Goal: Use online tool/utility: Utilize a website feature to perform a specific function

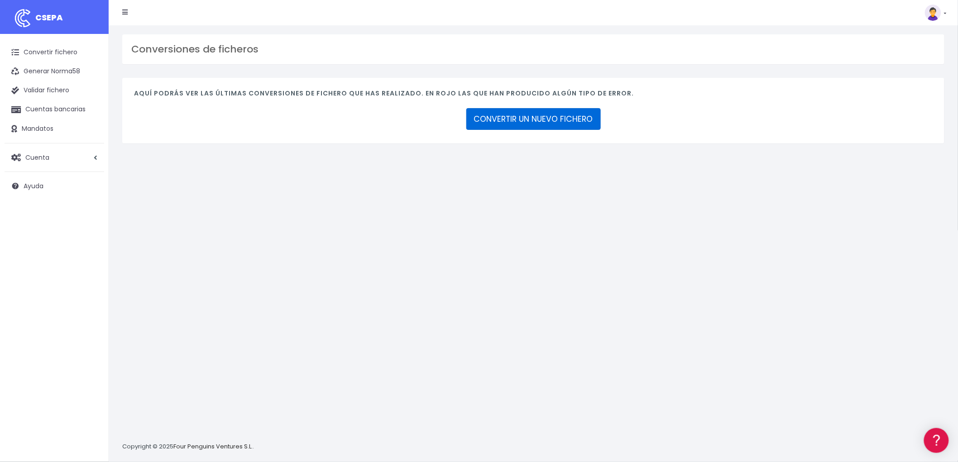
click at [572, 116] on link "CONVERTIR UN NUEVO FICHERO" at bounding box center [533, 119] width 135 height 22
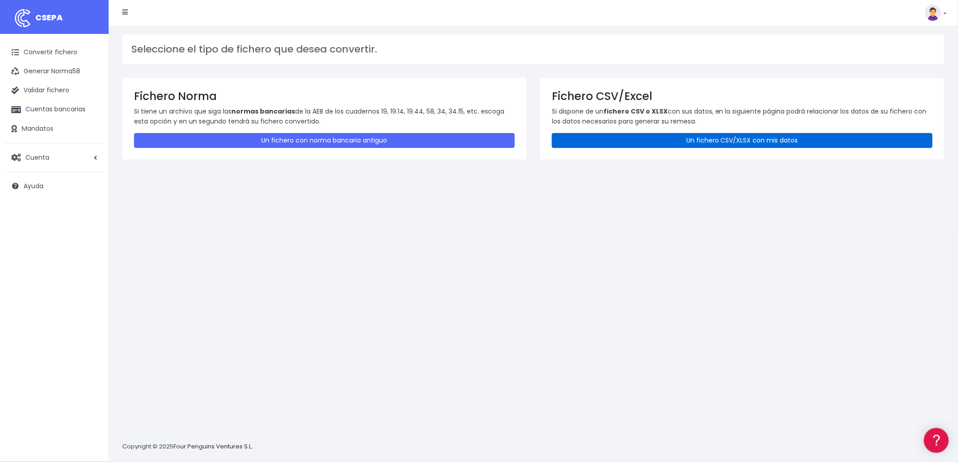
click at [681, 141] on link "Un fichero CSV/XLSX con mis datos" at bounding box center [742, 140] width 381 height 15
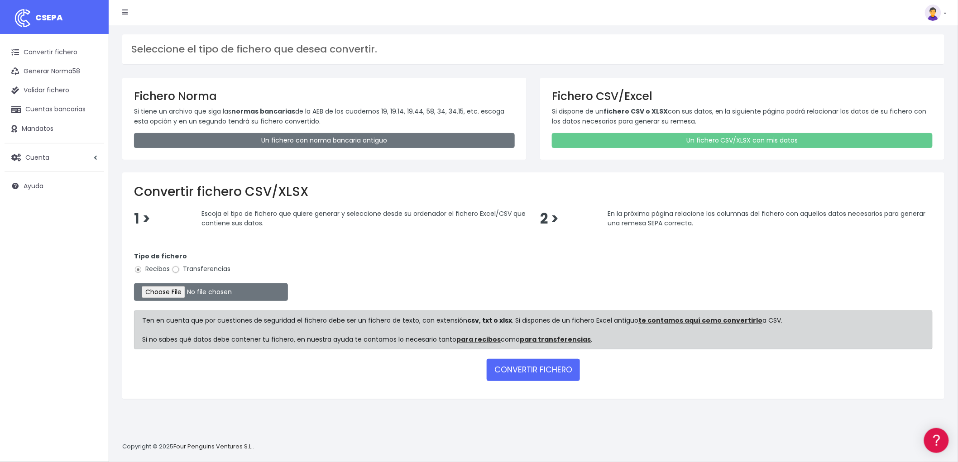
click at [175, 268] on input "Transferencias" at bounding box center [176, 270] width 8 height 8
radio input "true"
click at [173, 288] on input "file" at bounding box center [211, 293] width 154 height 18
type input "C:\fakepath\REMESA TRF BYA.csv"
click at [540, 368] on button "CONVERTIR FICHERO" at bounding box center [533, 370] width 93 height 22
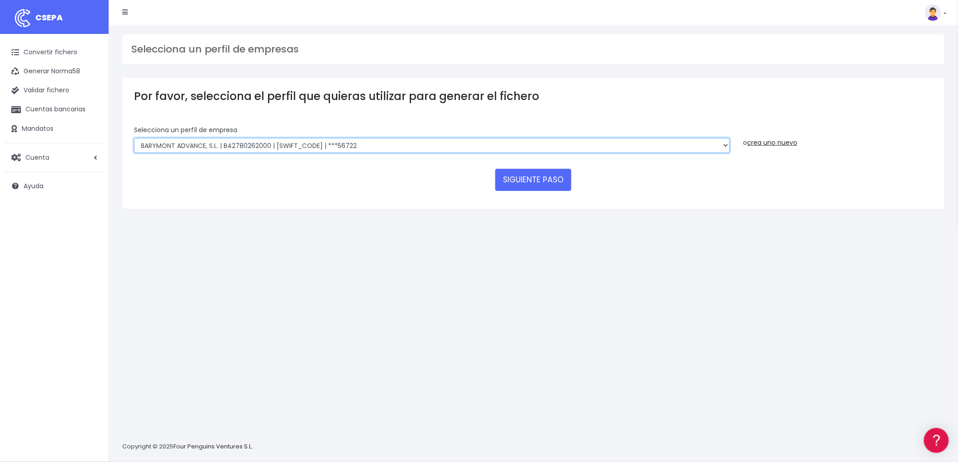
click at [723, 143] on select "BARYMONT GO CORREDURIA DE SEGUROS, S.L. | B39829643000 | [SWIFT_CODE] | ***1487…" at bounding box center [432, 145] width 596 height 15
select select "1549"
click at [134, 138] on select "BARYMONT GO CORREDURIA DE SEGUROS, S.L. | B39829643000 | BSABESBBXXX | ***14878…" at bounding box center [432, 145] width 596 height 15
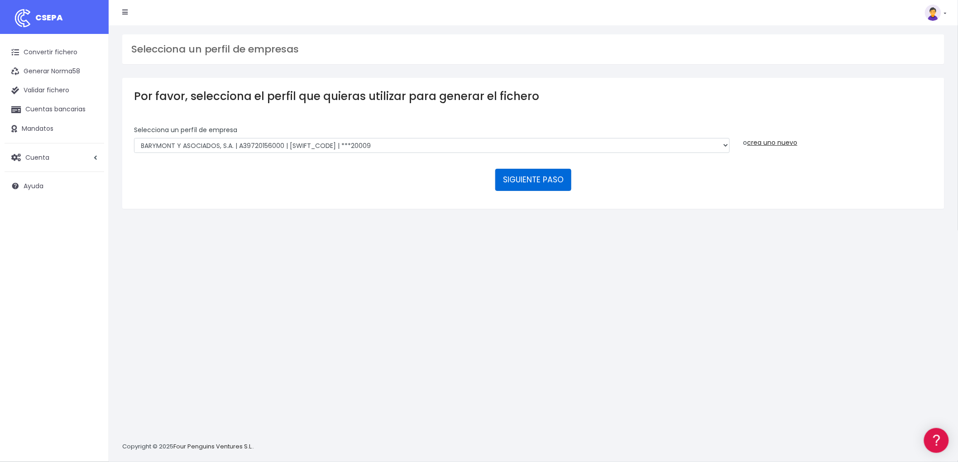
click at [526, 175] on button "SIGUIENTE PASO" at bounding box center [533, 180] width 76 height 22
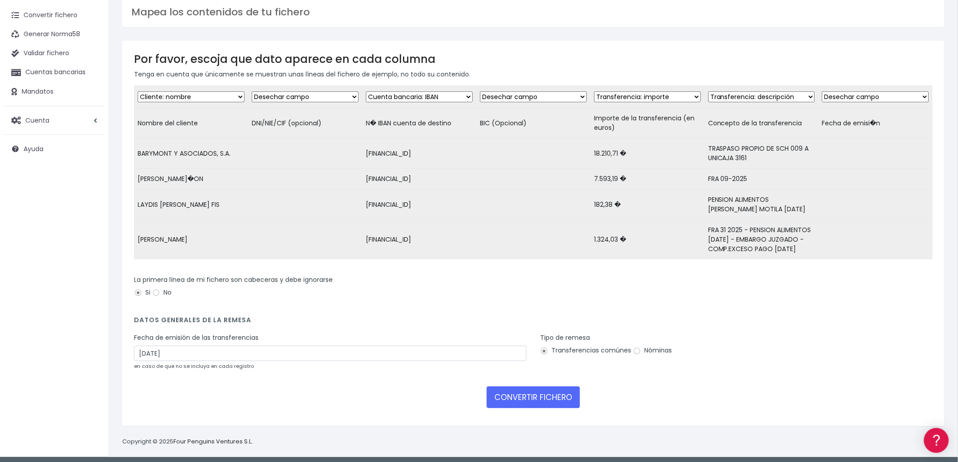
scroll to position [57, 0]
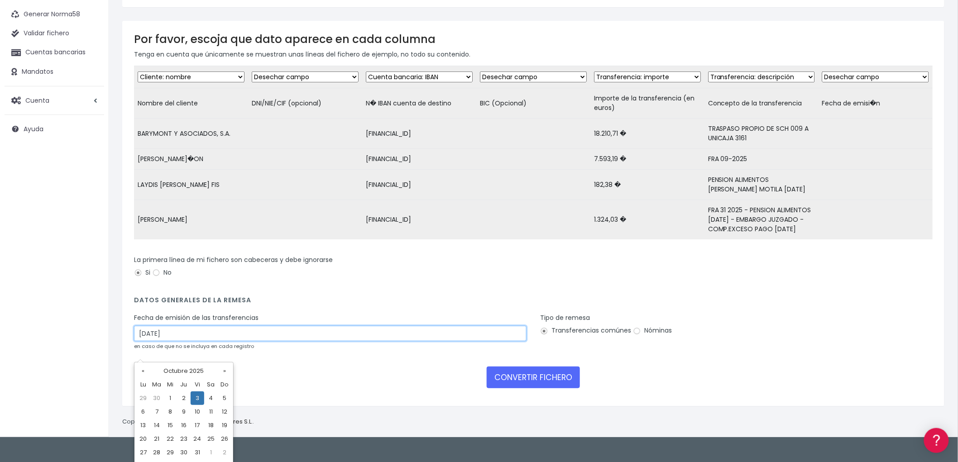
click at [257, 341] on input "03/10/2025" at bounding box center [330, 333] width 393 height 15
click at [171, 399] on td "1" at bounding box center [170, 399] width 14 height 14
type input "01/10/2025"
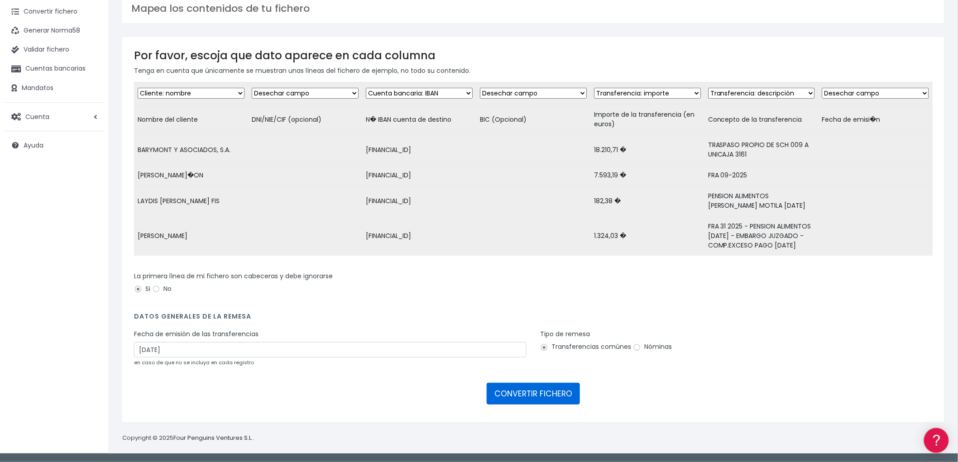
click at [536, 397] on button "CONVERTIR FICHERO" at bounding box center [533, 394] width 93 height 22
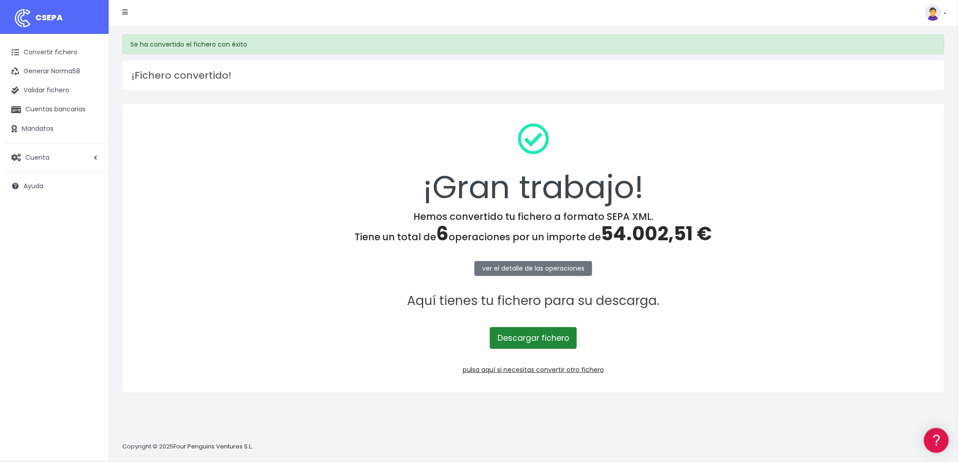
click at [531, 339] on link "Descargar fichero" at bounding box center [533, 338] width 87 height 22
click at [582, 373] on link "pulsa aquí si necesitas convertir otro fichero" at bounding box center [533, 369] width 141 height 9
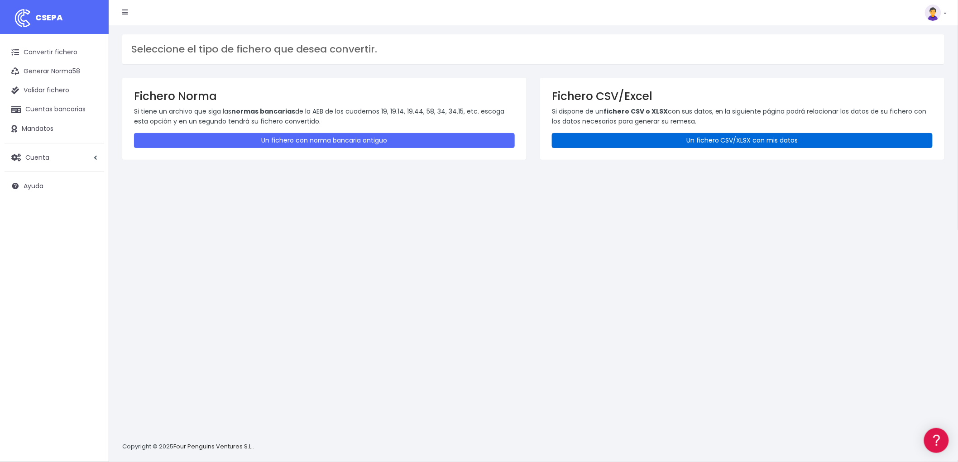
click at [705, 139] on link "Un fichero CSV/XLSX con mis datos" at bounding box center [742, 140] width 381 height 15
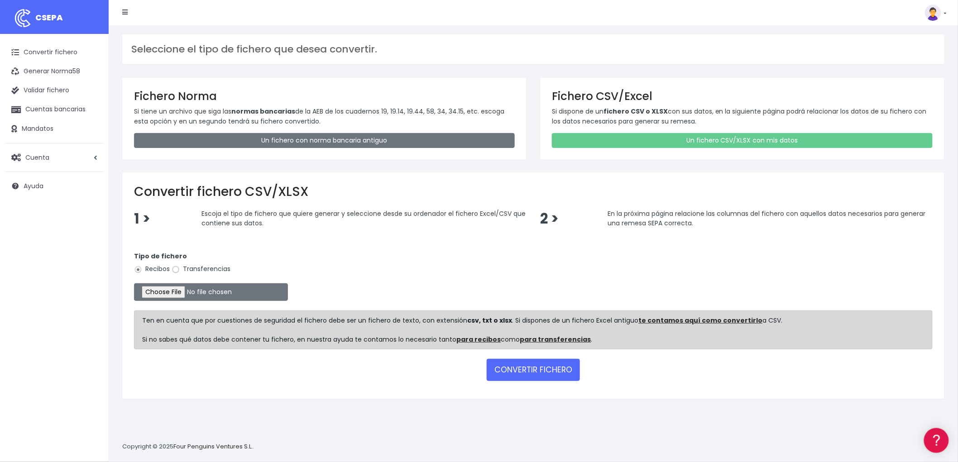
click at [175, 269] on input "Transferencias" at bounding box center [176, 270] width 8 height 8
radio input "true"
click at [177, 292] on input "file" at bounding box center [211, 293] width 154 height 18
type input "C:\fakepath\REMESA TRF ADV.csv"
click at [549, 370] on button "CONVERTIR FICHERO" at bounding box center [533, 370] width 93 height 22
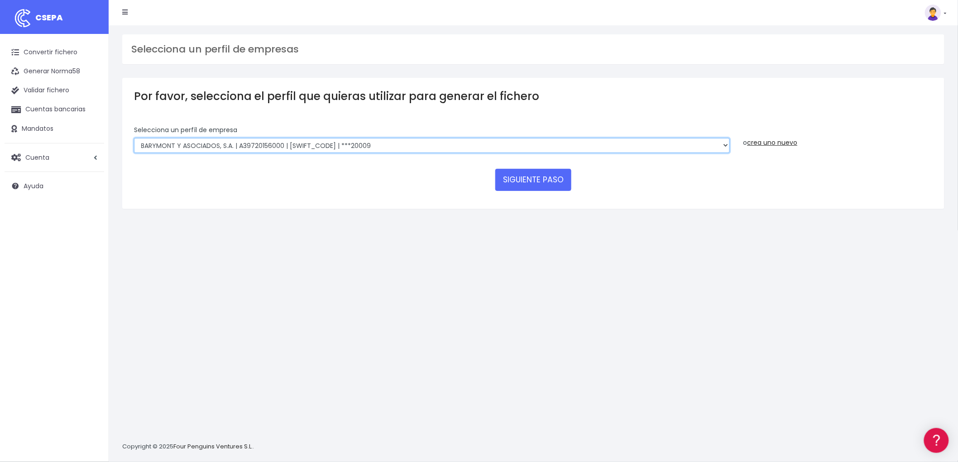
click at [725, 146] on select "BARYMONT GO CORREDURIA DE SEGUROS, S.L. | B39829643000 | BSABESBBXXX | ***14878…" at bounding box center [432, 145] width 596 height 15
select select "1544"
click at [134, 138] on select "BARYMONT GO CORREDURIA DE SEGUROS, S.L. | B39829643000 | BSABESBBXXX | ***14878…" at bounding box center [432, 145] width 596 height 15
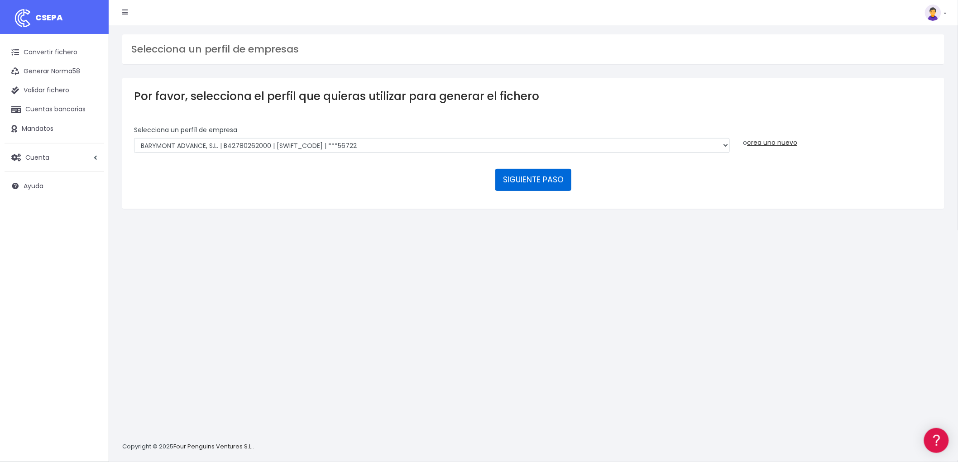
click at [534, 178] on button "SIGUIENTE PASO" at bounding box center [533, 180] width 76 height 22
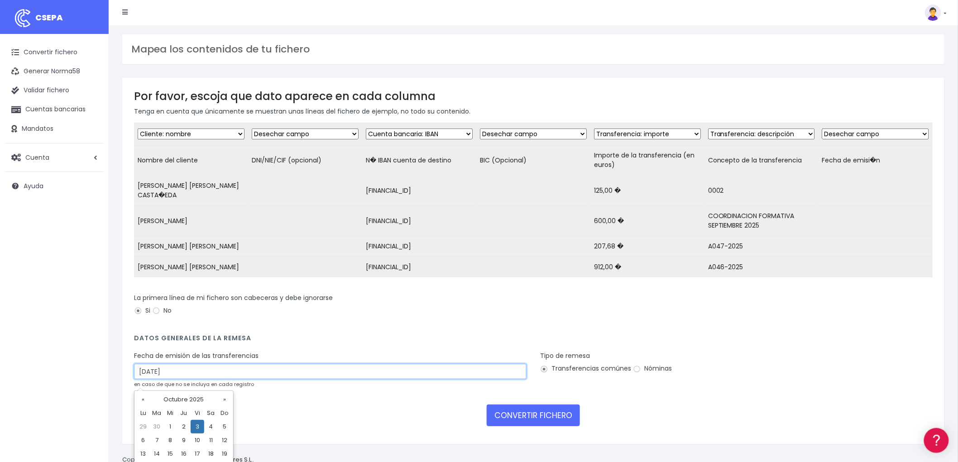
click at [200, 377] on input "03/10/2025" at bounding box center [330, 371] width 393 height 15
click at [171, 428] on td "1" at bounding box center [170, 427] width 14 height 14
type input "01/10/2025"
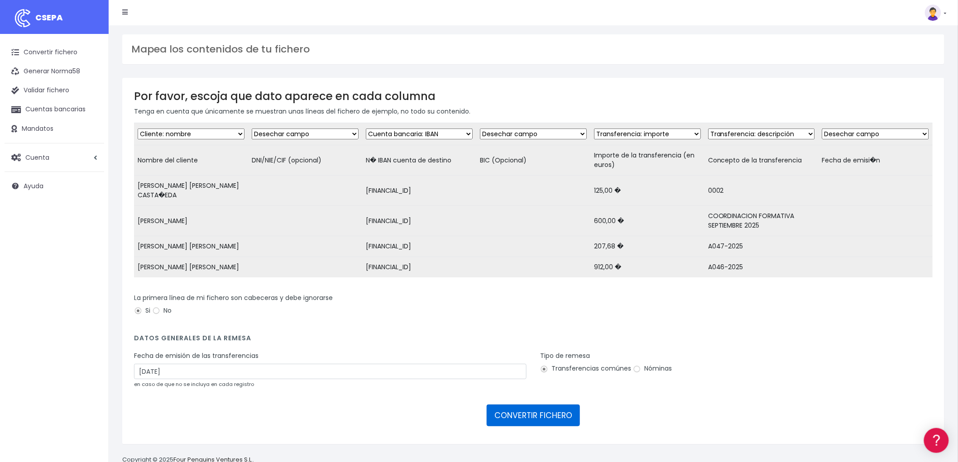
click at [538, 427] on button "CONVERTIR FICHERO" at bounding box center [533, 416] width 93 height 22
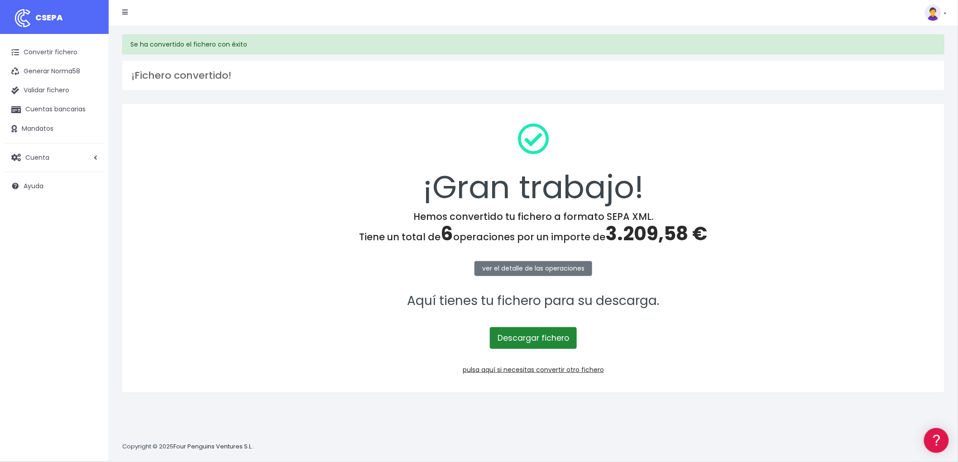
click at [521, 342] on link "Descargar fichero" at bounding box center [533, 338] width 87 height 22
drag, startPoint x: 548, startPoint y: 332, endPoint x: 556, endPoint y: 316, distance: 17.4
click at [548, 332] on link "Descargar fichero" at bounding box center [533, 338] width 87 height 22
